Goal: Transaction & Acquisition: Register for event/course

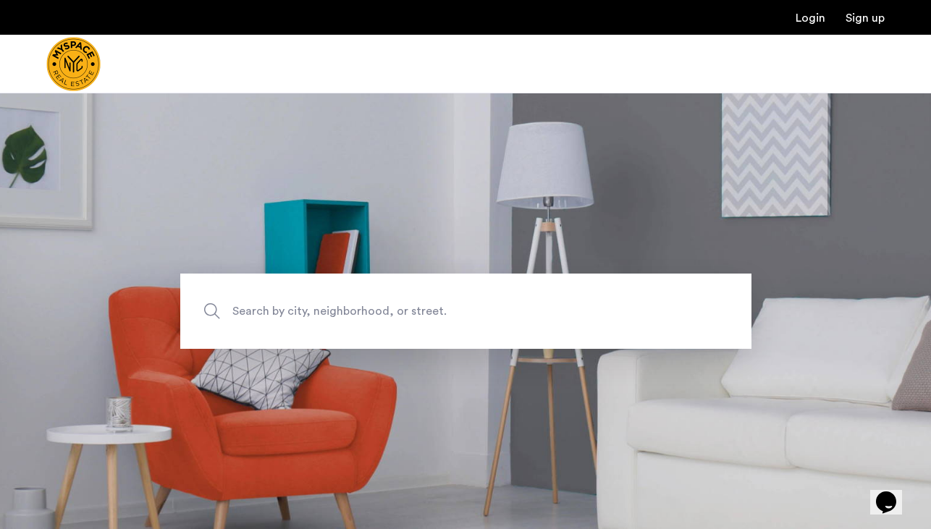
click at [805, 14] on link "Login" at bounding box center [811, 18] width 30 height 12
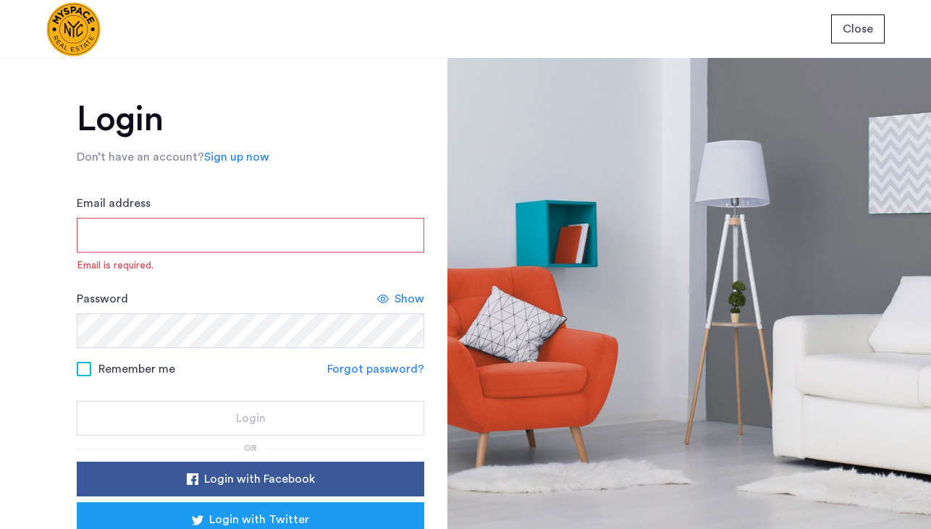
type input "**********"
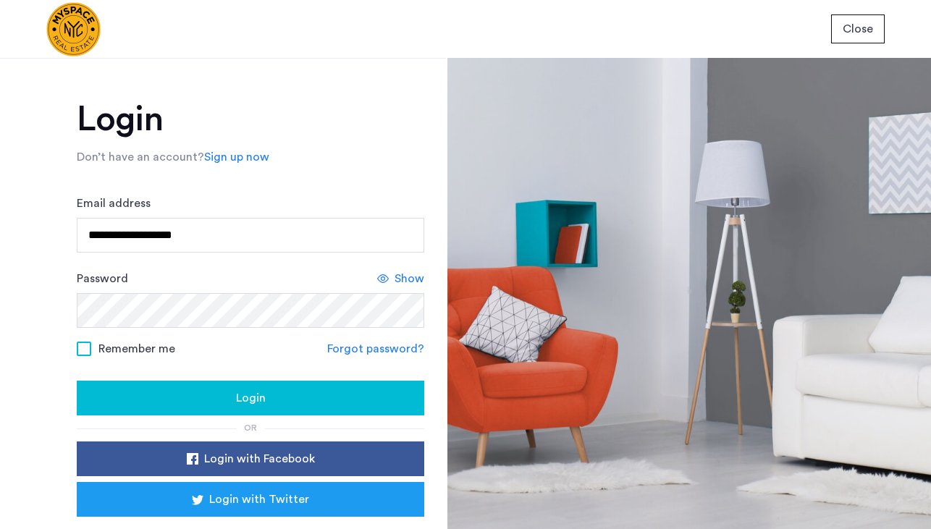
click at [83, 350] on span at bounding box center [84, 349] width 14 height 14
click at [224, 407] on div "Login" at bounding box center [250, 398] width 324 height 17
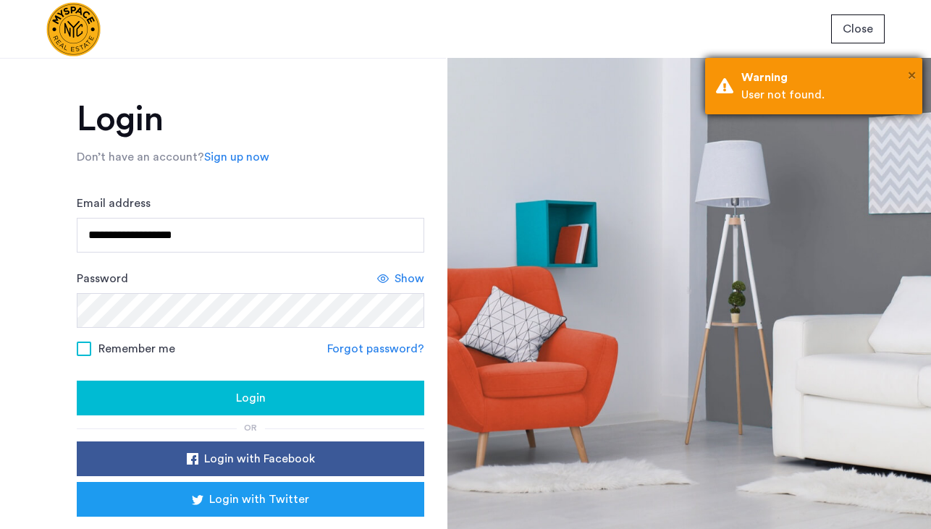
click at [915, 80] on span "×" at bounding box center [912, 75] width 8 height 14
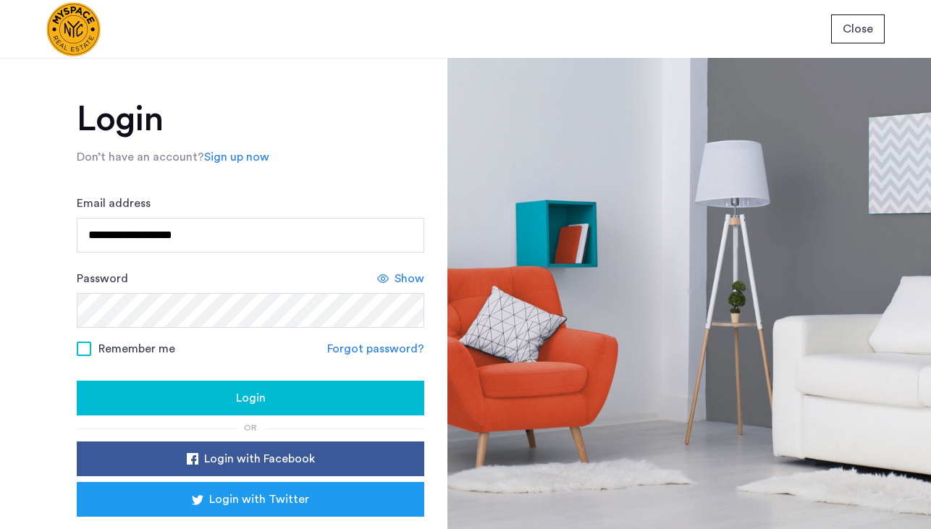
click at [131, 349] on span "Remember me" at bounding box center [136, 348] width 77 height 17
click at [279, 406] on div "Login" at bounding box center [250, 398] width 324 height 17
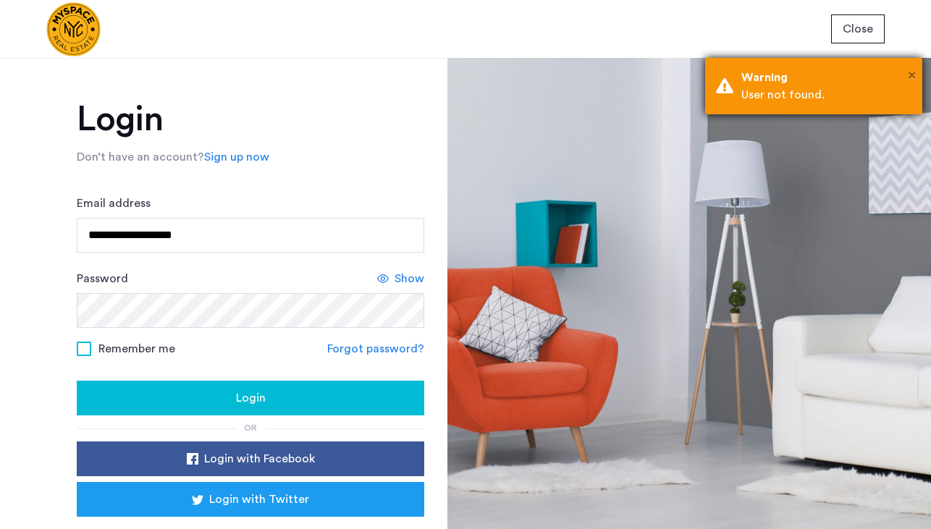
click at [913, 75] on span "×" at bounding box center [912, 75] width 8 height 14
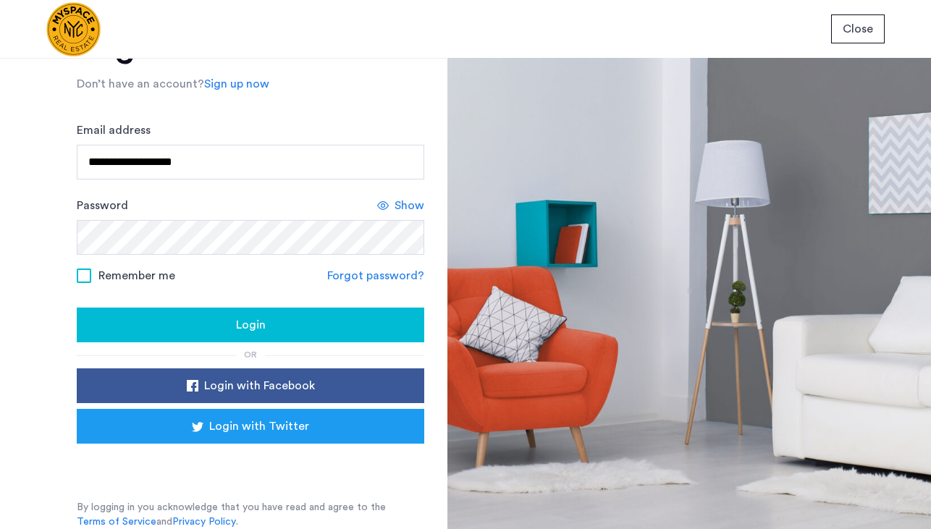
scroll to position [73, 0]
click at [257, 337] on button "Login" at bounding box center [251, 325] width 348 height 35
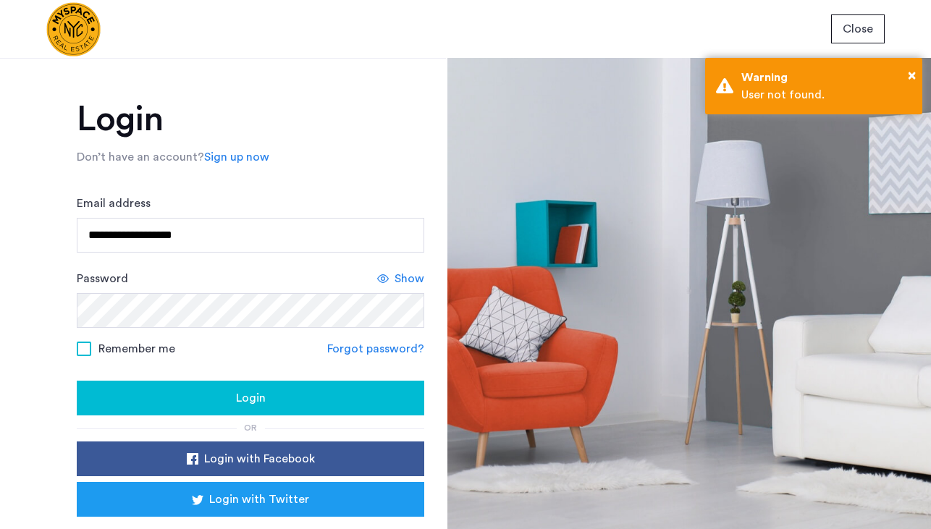
scroll to position [0, 0]
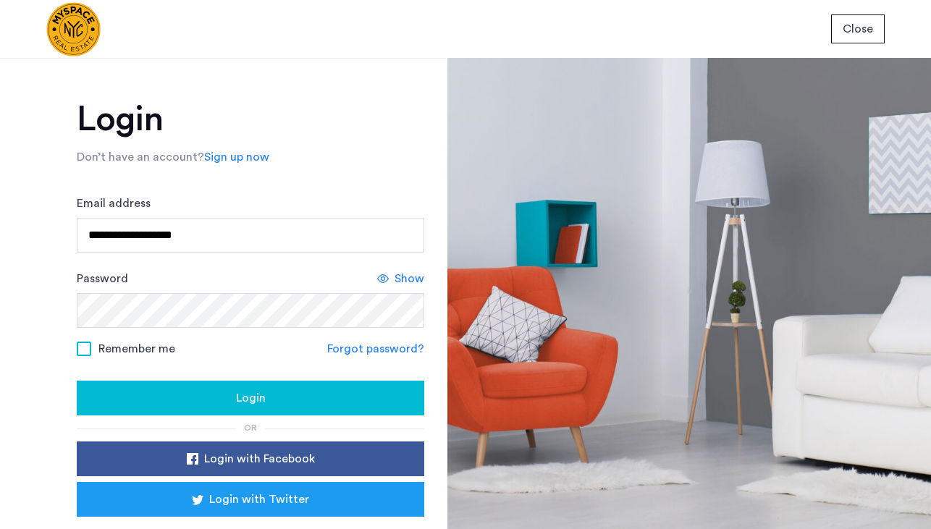
click at [233, 160] on link "Sign up now" at bounding box center [236, 156] width 65 height 17
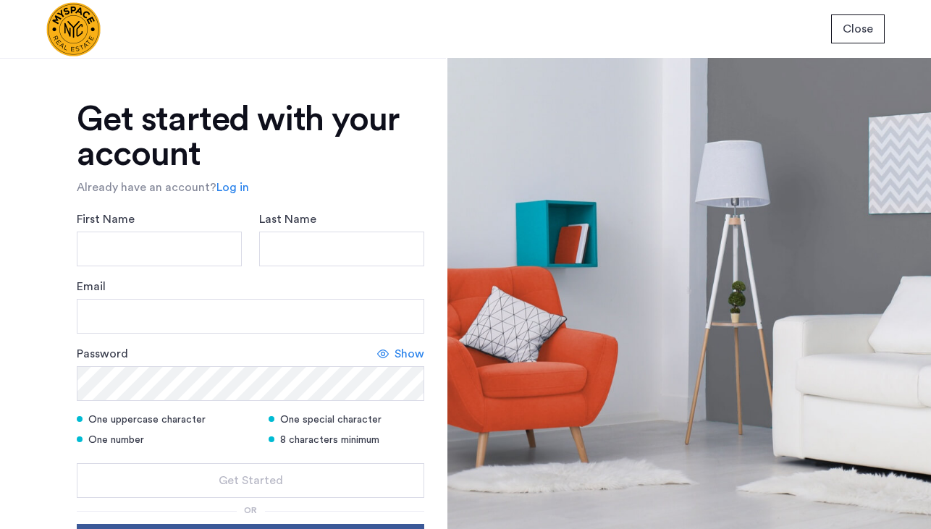
click at [99, 15] on img at bounding box center [73, 29] width 54 height 54
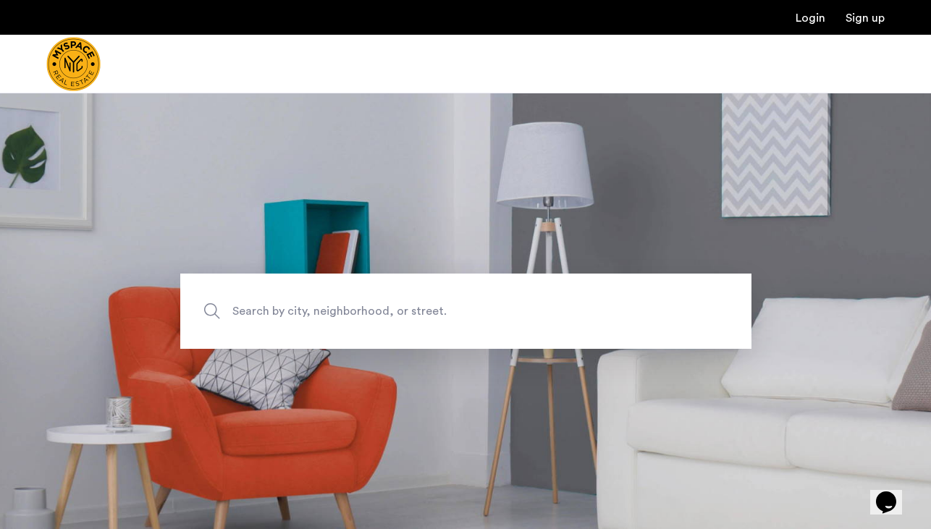
click at [368, 319] on span "Search by city, neighborhood, or street." at bounding box center [432, 311] width 400 height 20
click at [368, 319] on input "Search by city, neighborhood, or street." at bounding box center [465, 311] width 571 height 75
click at [873, 22] on link "Sign up" at bounding box center [865, 18] width 39 height 12
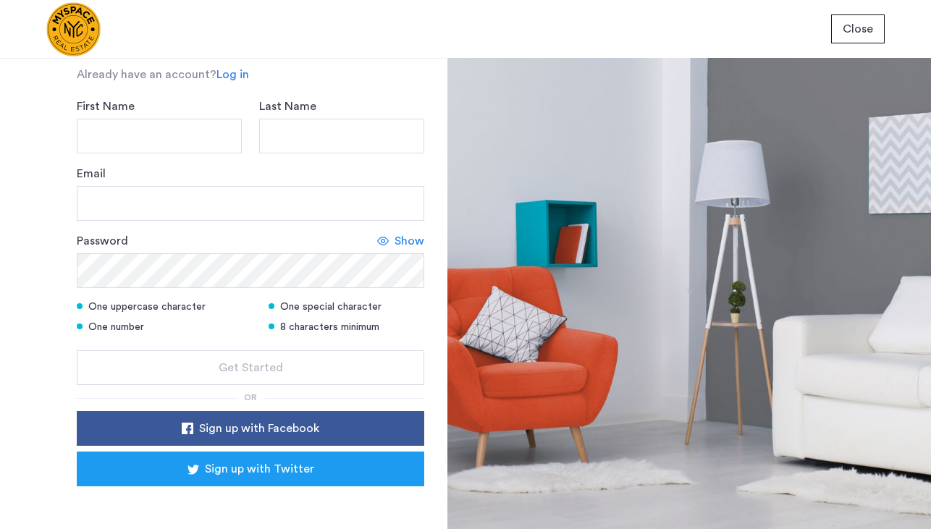
scroll to position [112, 0]
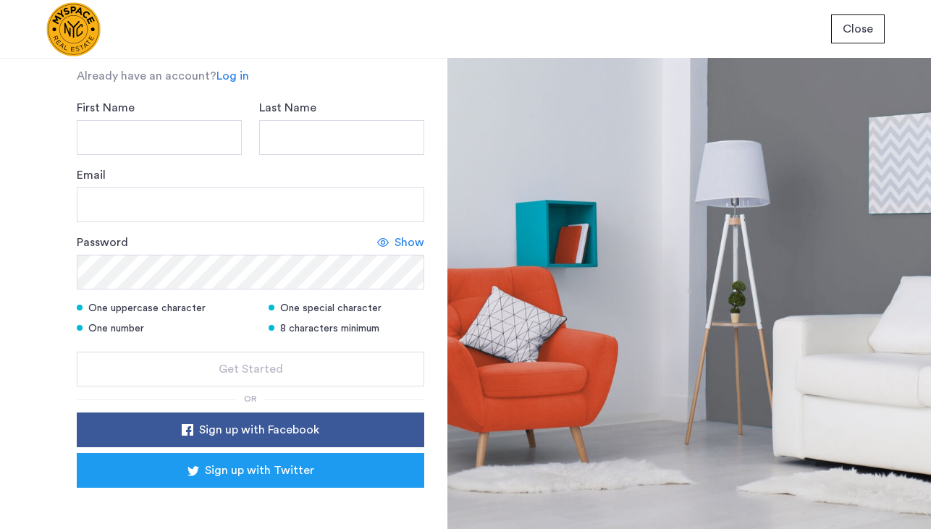
click at [259, 429] on span "Sign up with Facebook" at bounding box center [259, 429] width 120 height 17
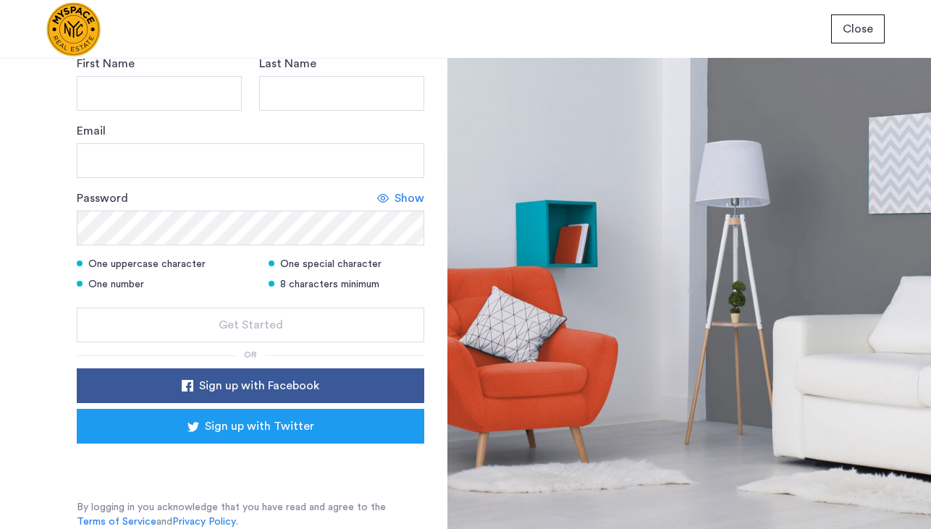
scroll to position [155, 0]
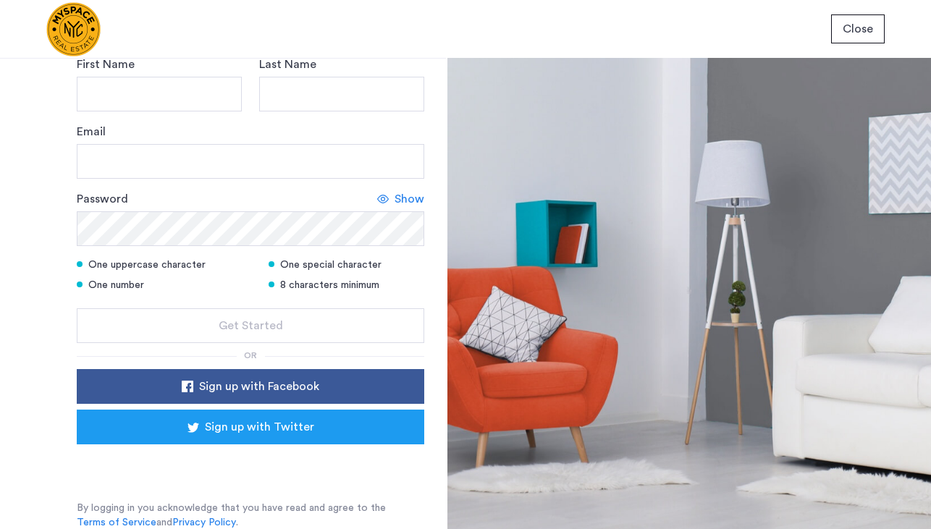
click at [231, 474] on div "Sign in with Google. Opens in new tab" at bounding box center [251, 465] width 290 height 32
